Goal: Find specific page/section: Find specific page/section

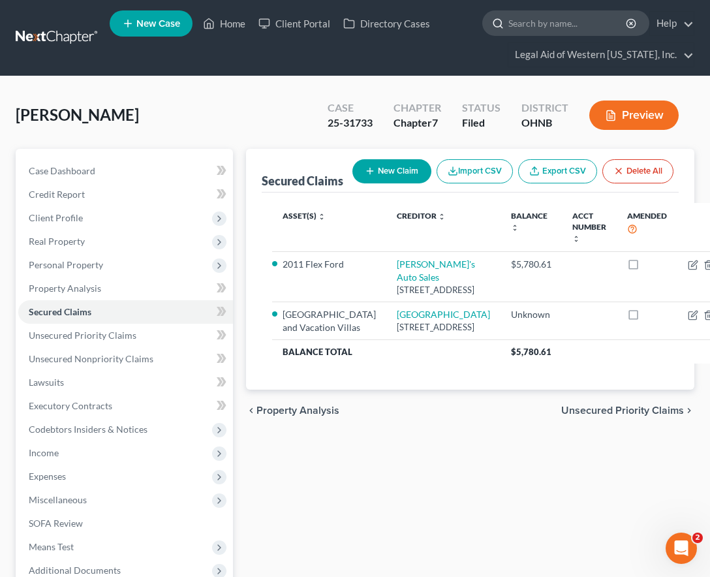
click at [520, 27] on input "search" at bounding box center [567, 23] width 119 height 24
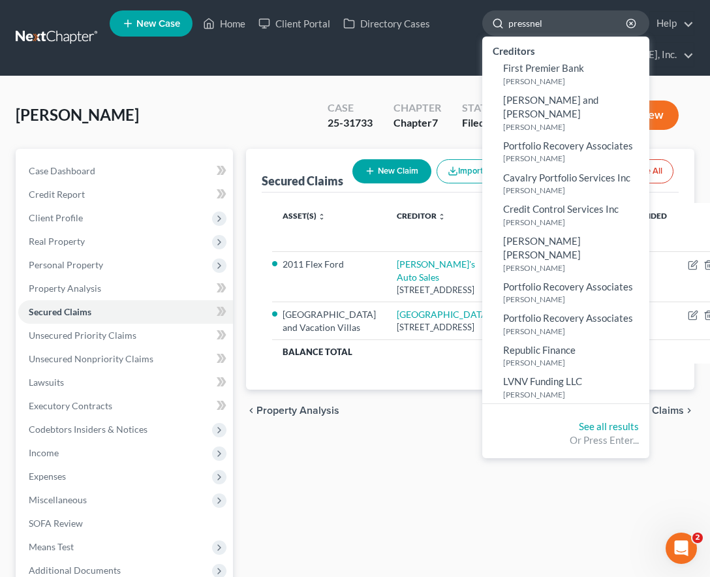
type input "[PERSON_NAME]"
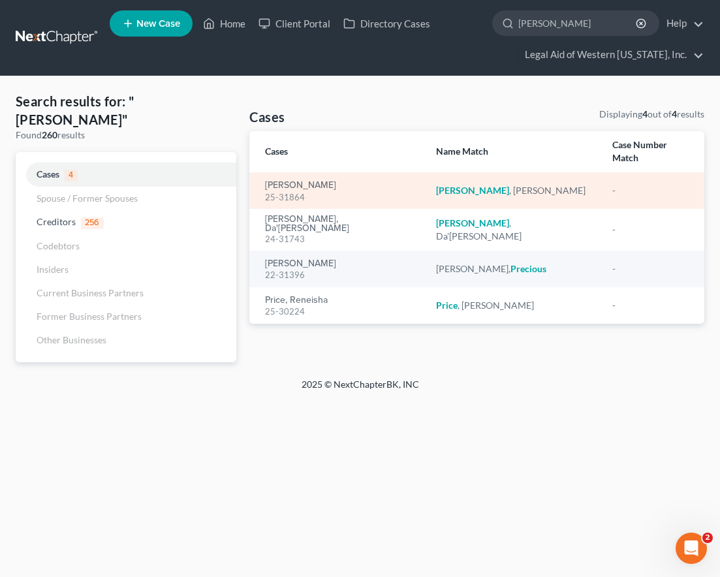
click at [392, 172] on td "[PERSON_NAME] 25-31864" at bounding box center [337, 190] width 176 height 37
click at [282, 181] on link "[PERSON_NAME]" at bounding box center [300, 185] width 71 height 9
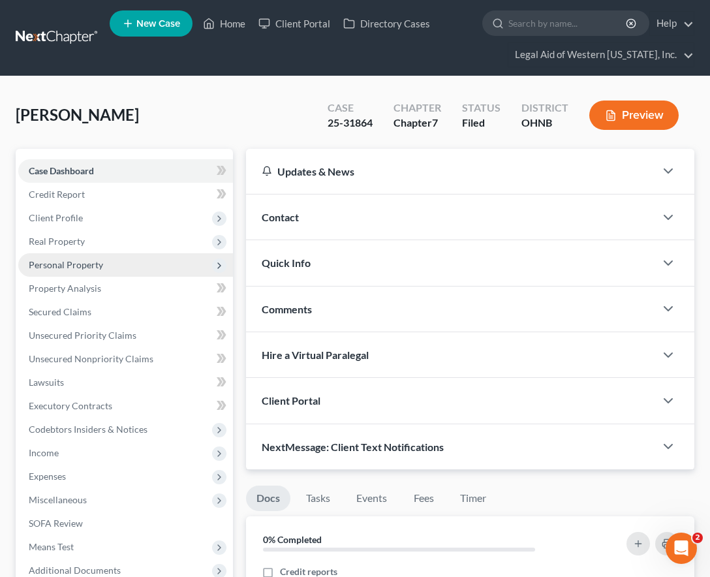
click at [125, 270] on span "Personal Property" at bounding box center [125, 264] width 215 height 23
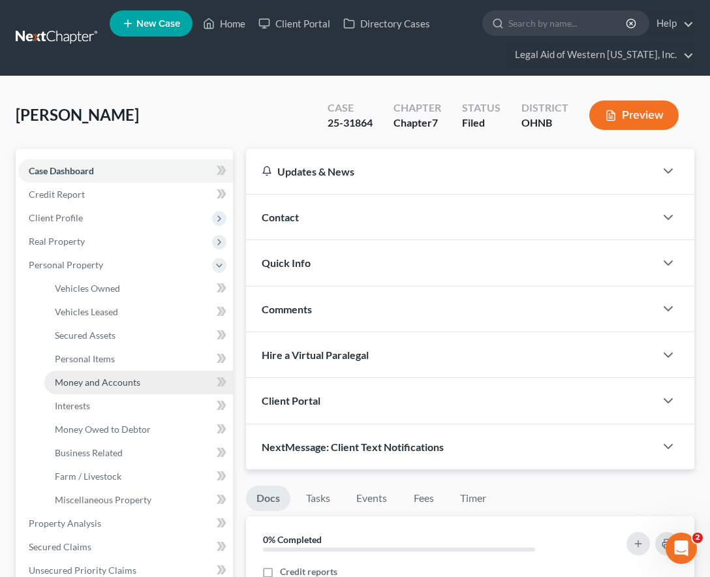
click at [121, 384] on span "Money and Accounts" at bounding box center [98, 382] width 86 height 11
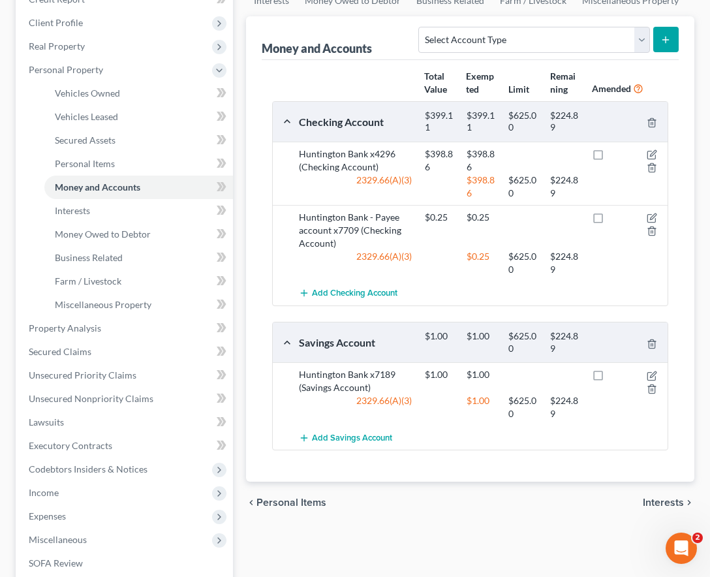
scroll to position [196, 0]
click at [688, 123] on div "Money and Accounts Select Account Type Brokerage Cash on Hand Certificates of D…" at bounding box center [470, 248] width 448 height 465
